Goal: Information Seeking & Learning: Check status

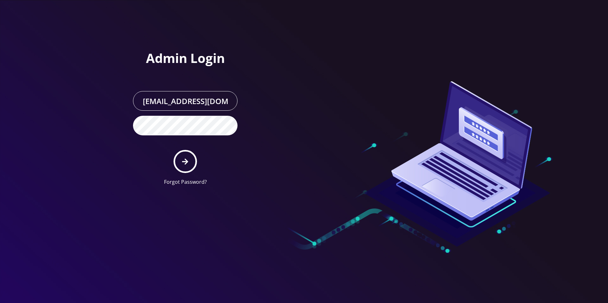
scroll to position [0, 13]
click at [186, 160] on icon "submit" at bounding box center [185, 162] width 6 height 6
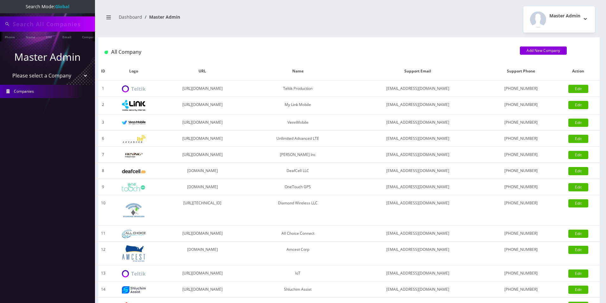
type input "[PERSON_NAME]"
click at [58, 77] on select "Please select a Company Teltik Production My Link Mobile VennMobile Unlimited A…" at bounding box center [47, 76] width 81 height 12
select select "13"
click at [7, 70] on select "Please select a Company Teltik Production My Link Mobile VennMobile Unlimited A…" at bounding box center [47, 76] width 81 height 12
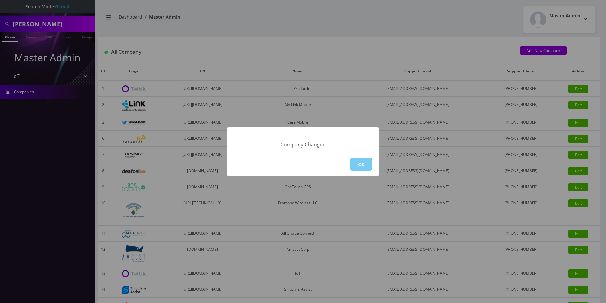
click at [363, 164] on button "OK" at bounding box center [361, 164] width 22 height 13
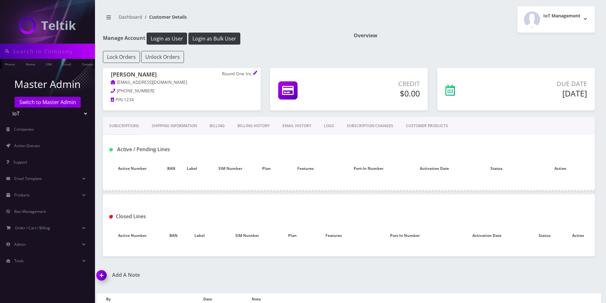
type input "Ryan Baker"
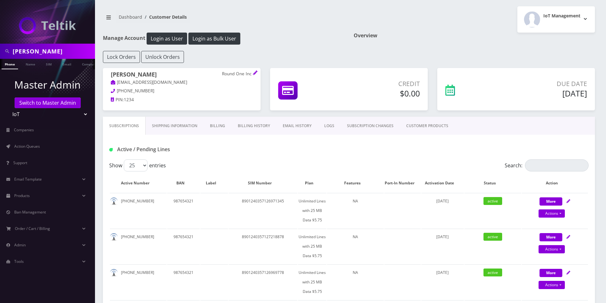
click at [261, 128] on link "Billing History" at bounding box center [253, 126] width 45 height 18
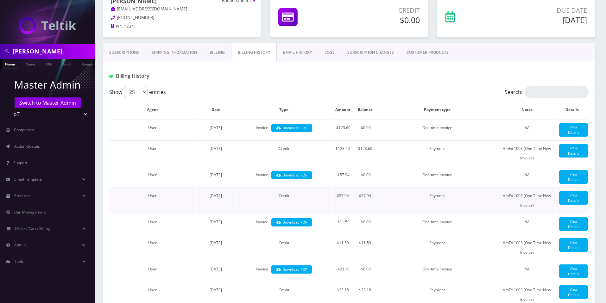
scroll to position [74, 0]
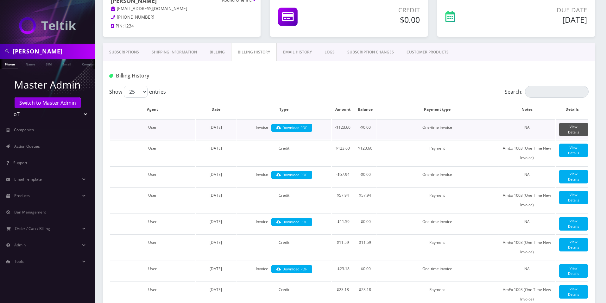
click at [567, 129] on link "View Details" at bounding box center [573, 130] width 29 height 14
click at [565, 131] on link "View Details" at bounding box center [573, 130] width 29 height 14
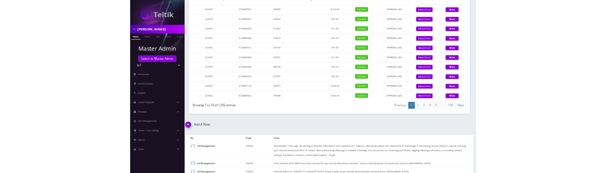
scroll to position [847, 0]
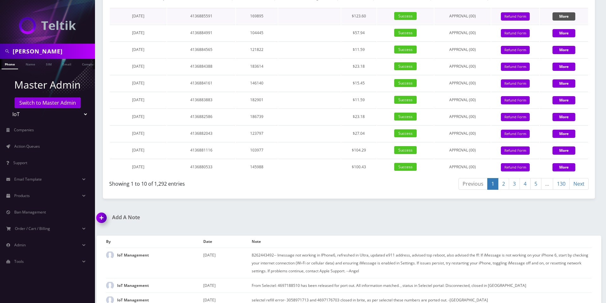
click at [557, 21] on button "More" at bounding box center [563, 16] width 23 height 8
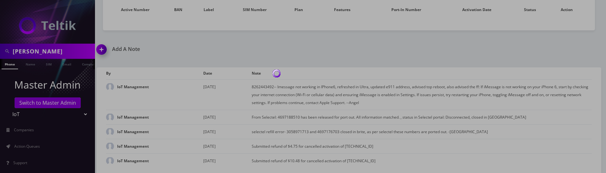
scroll to position [1152, 0]
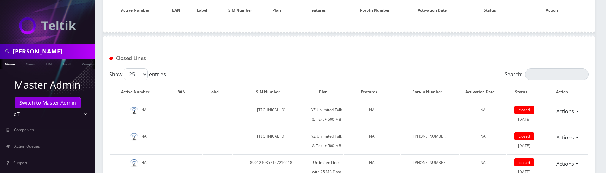
scroll to position [169, 0]
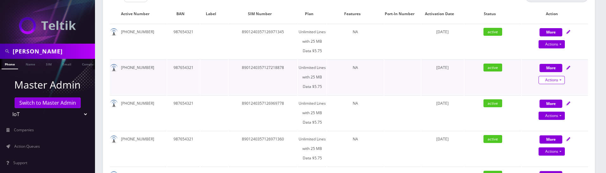
click at [551, 83] on link "Actions" at bounding box center [551, 80] width 26 height 8
select select "TMO SMS SIM"
select select "403"
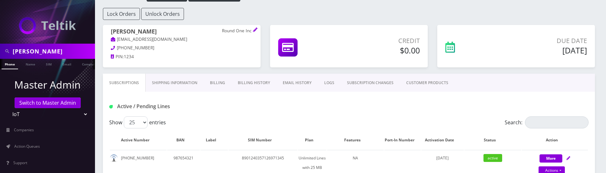
scroll to position [52, 0]
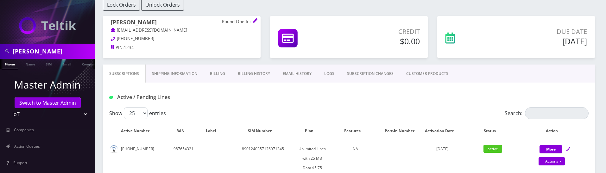
click at [256, 74] on link "Billing History" at bounding box center [253, 74] width 45 height 18
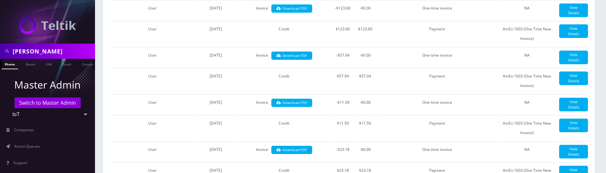
scroll to position [198, 0]
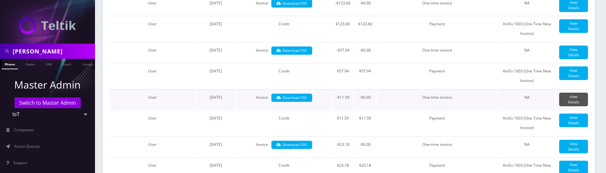
click at [569, 106] on link "View Details" at bounding box center [573, 100] width 29 height 14
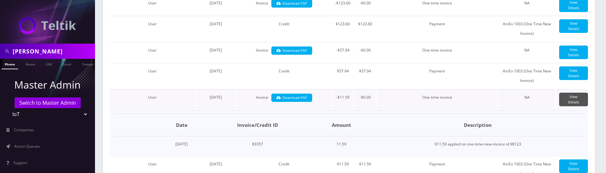
click at [569, 106] on link "View Details" at bounding box center [573, 100] width 29 height 14
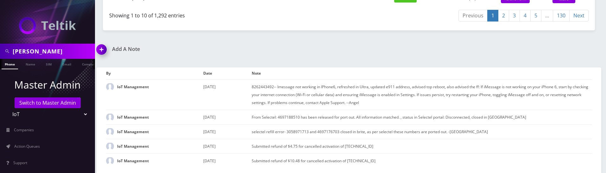
scroll to position [1014, 0]
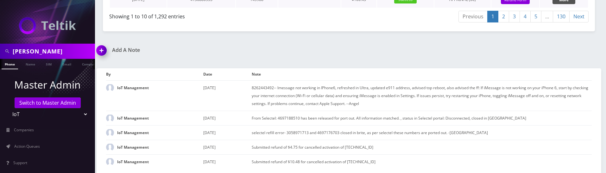
click at [559, 4] on button "More" at bounding box center [563, 0] width 23 height 8
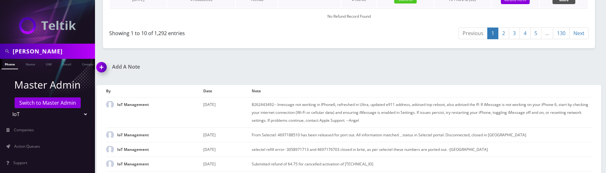
click at [559, 4] on button "More" at bounding box center [563, 0] width 23 height 8
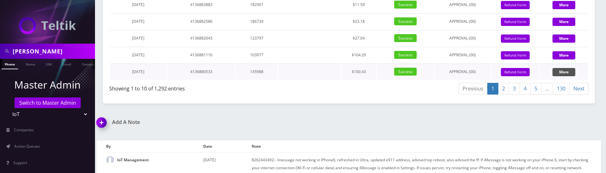
scroll to position [955, 0]
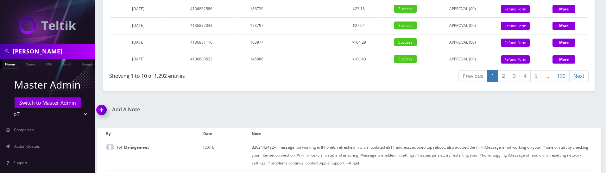
click at [500, 82] on link "2" at bounding box center [503, 76] width 11 height 12
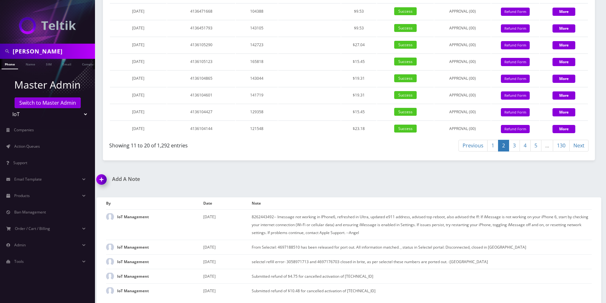
scroll to position [897, 0]
click at [431, 70] on td "Success" at bounding box center [405, 61] width 57 height 16
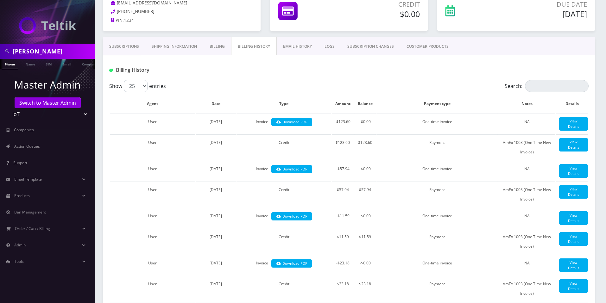
scroll to position [72, 0]
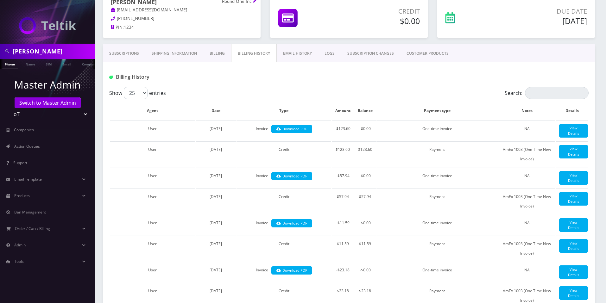
click at [213, 56] on link "Billing" at bounding box center [217, 53] width 28 height 18
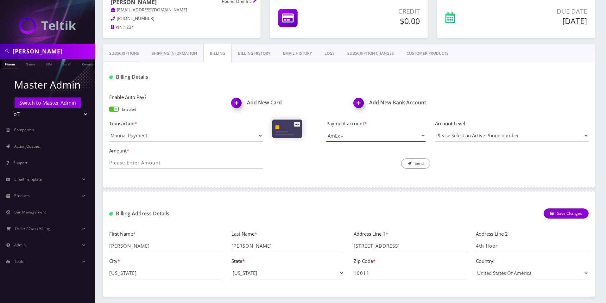
click at [353, 134] on select "AmEx - 1008 Visa - 2591 AmEx - 1006 AmEx - 1003 AmEx -" at bounding box center [375, 136] width 99 height 12
click at [347, 137] on select "AmEx - 1008 Visa - 2591 AmEx - 1006 AmEx - 1003 AmEx -" at bounding box center [375, 136] width 99 height 12
click at [433, 68] on div "Billing Details" at bounding box center [349, 74] width 492 height 25
click at [182, 49] on link "Shipping Information" at bounding box center [174, 53] width 58 height 18
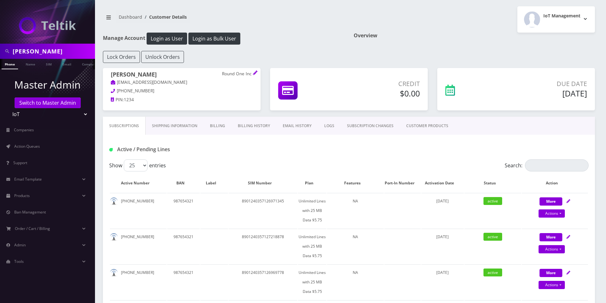
click at [254, 127] on link "Billing History" at bounding box center [253, 126] width 45 height 18
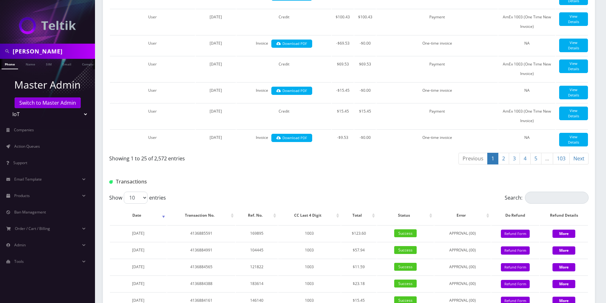
scroll to position [852, 0]
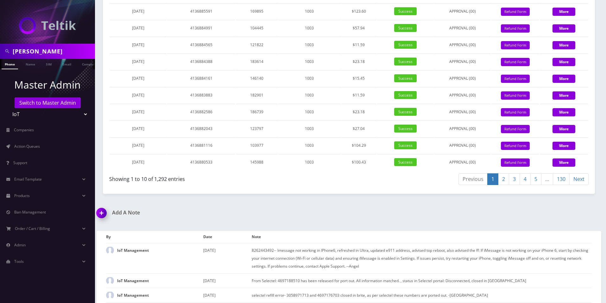
click at [502, 185] on link "2" at bounding box center [503, 179] width 11 height 12
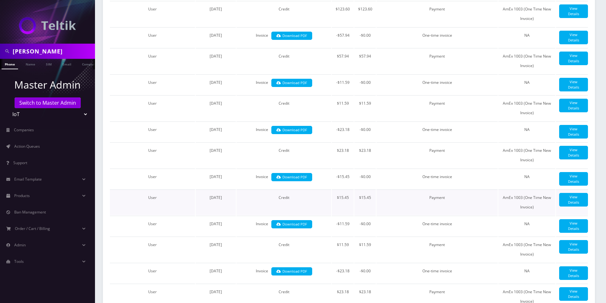
scroll to position [0, 0]
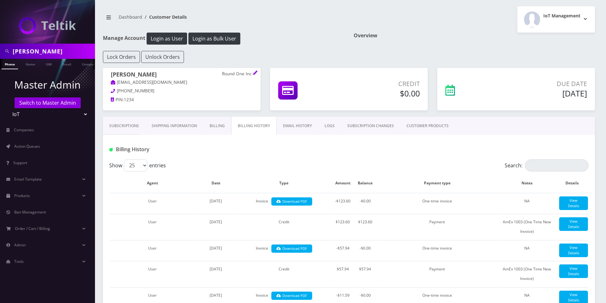
click at [428, 42] on div "Overview" at bounding box center [474, 42] width 251 height 18
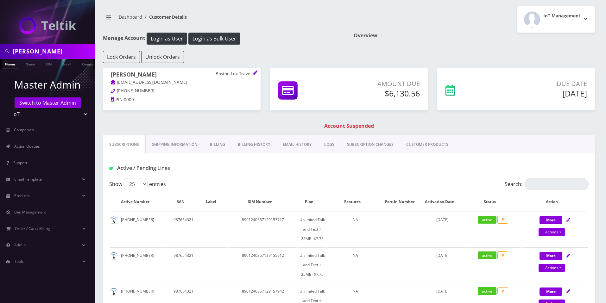
click at [257, 145] on link "Billing History" at bounding box center [253, 144] width 45 height 18
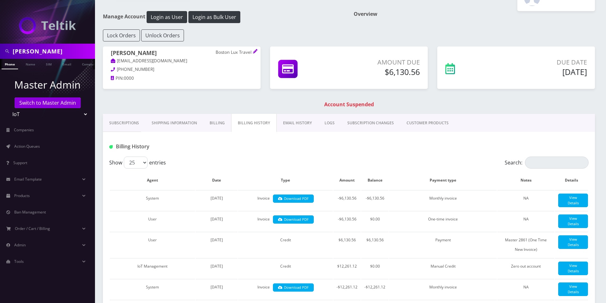
scroll to position [17, 0]
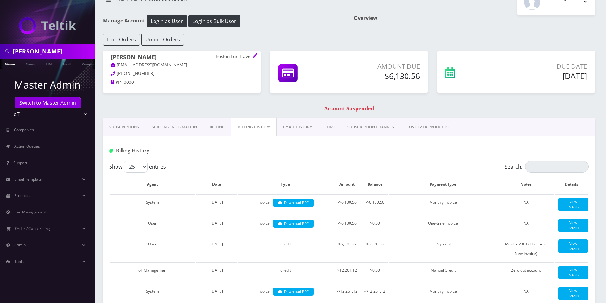
click at [448, 25] on div "Overview" at bounding box center [474, 24] width 251 height 18
click at [403, 15] on h1 "Overview" at bounding box center [473, 18] width 241 height 6
click at [459, 31] on div "Overview" at bounding box center [474, 24] width 251 height 18
click at [446, 19] on h1 "Overview" at bounding box center [473, 18] width 241 height 6
